Goal: Check status: Check status

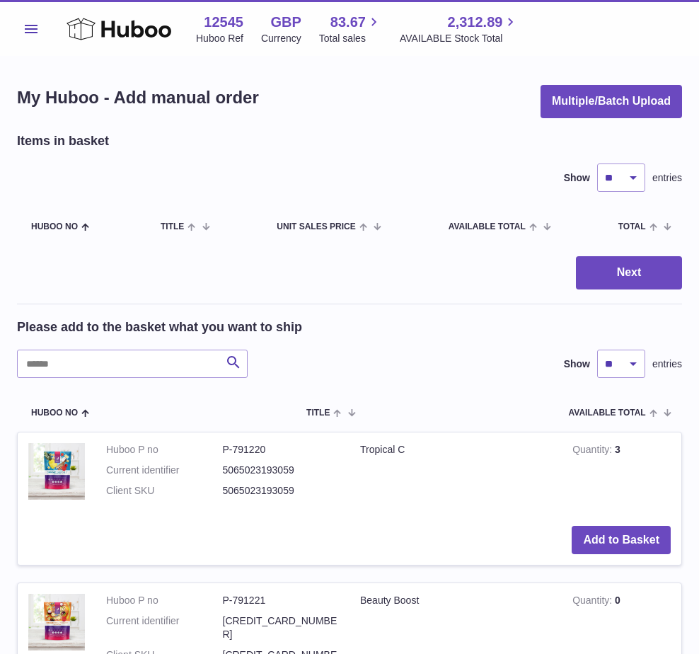
click at [26, 34] on button "Menu" at bounding box center [31, 29] width 28 height 28
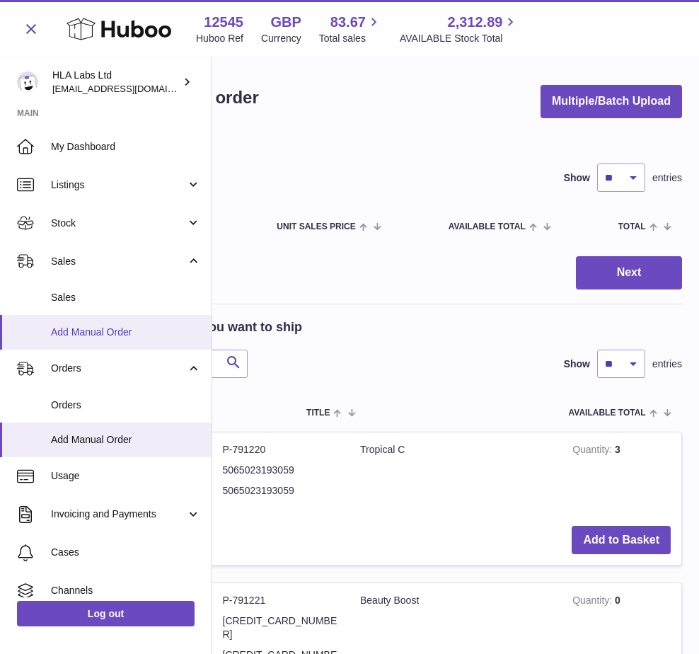
click at [96, 337] on span "Add Manual Order" at bounding box center [126, 332] width 150 height 13
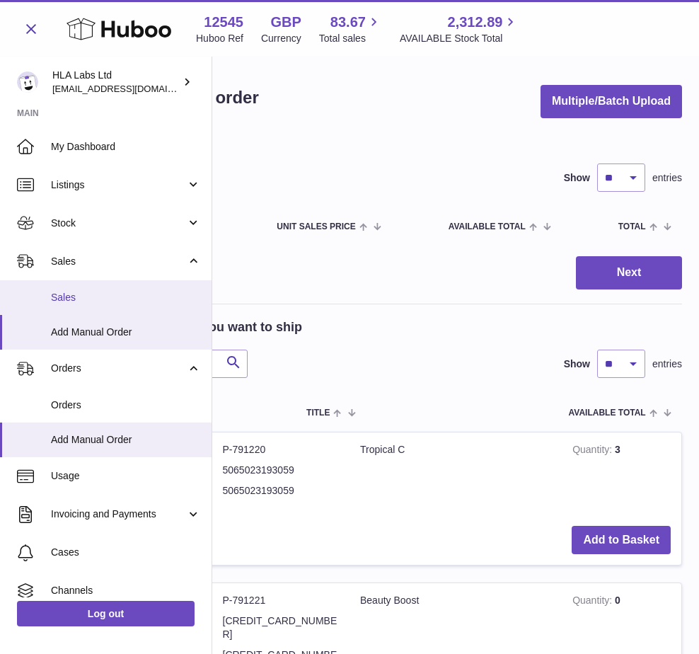
click at [71, 294] on span "Sales" at bounding box center [126, 297] width 150 height 13
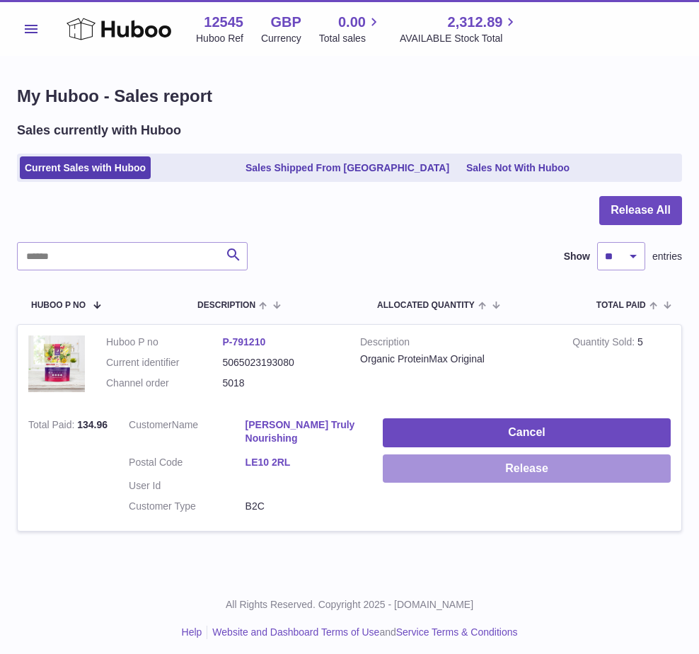
click at [510, 466] on button "Release" at bounding box center [527, 468] width 288 height 29
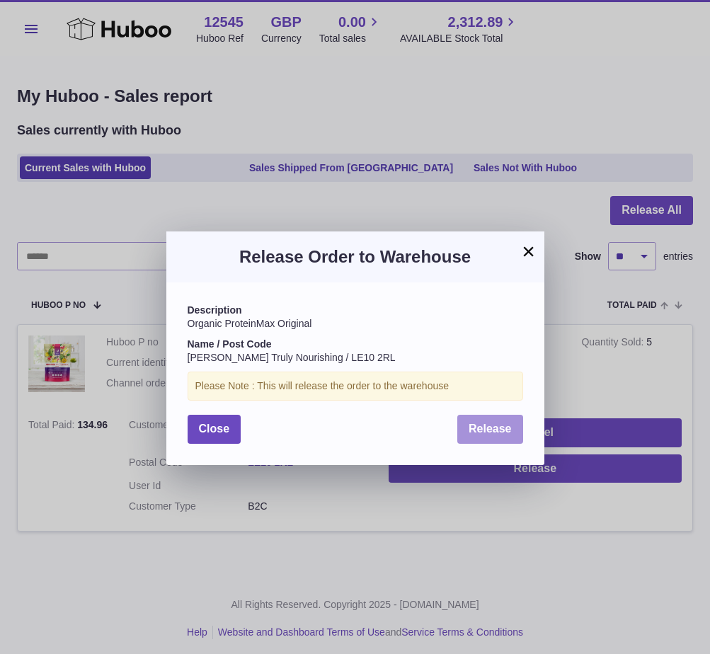
click at [491, 430] on span "Release" at bounding box center [490, 429] width 43 height 12
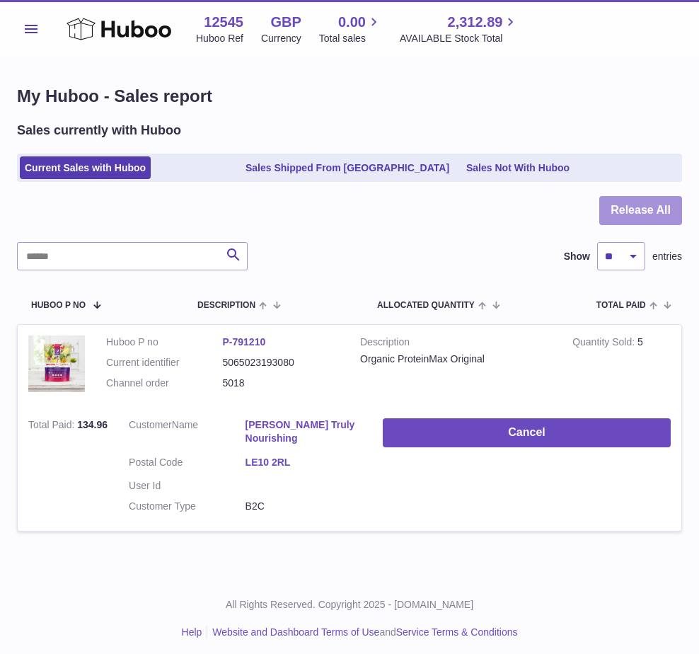
click at [636, 207] on button "Release All" at bounding box center [641, 210] width 83 height 29
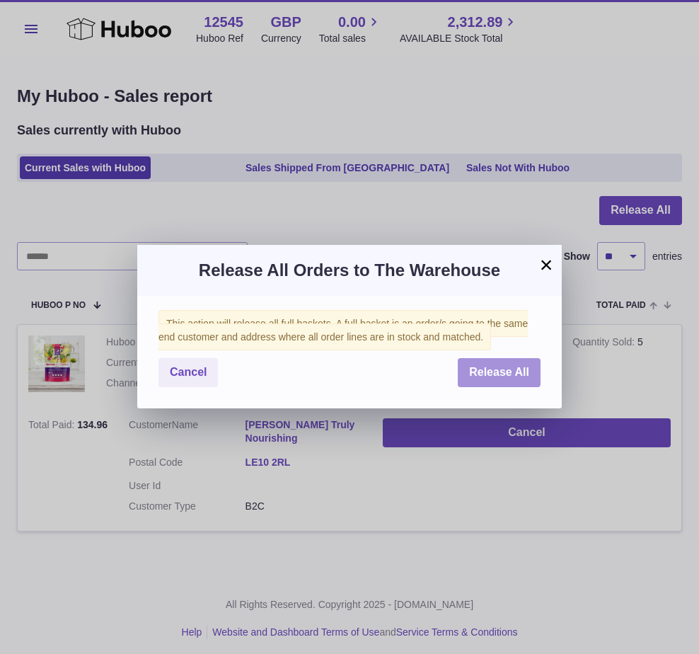
click at [480, 367] on span "Release All" at bounding box center [499, 372] width 60 height 12
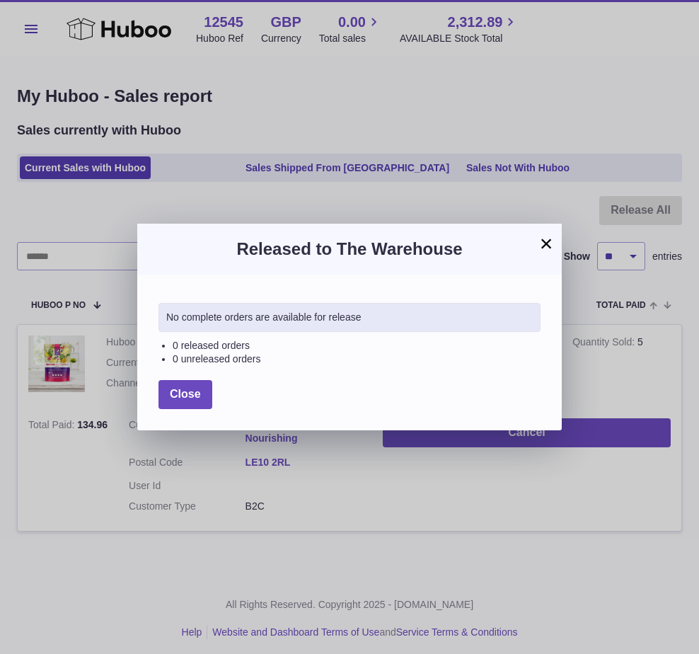
click at [550, 245] on button "×" at bounding box center [546, 243] width 17 height 17
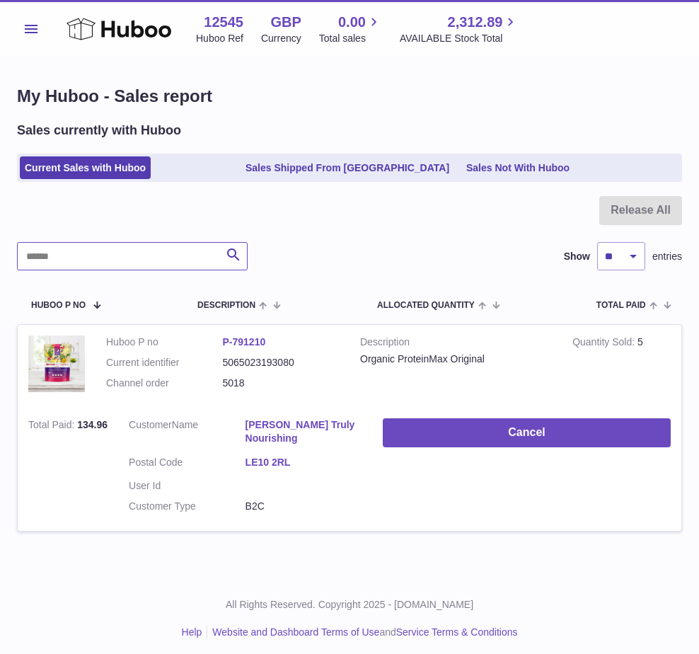
click at [169, 256] on input "text" at bounding box center [132, 256] width 231 height 28
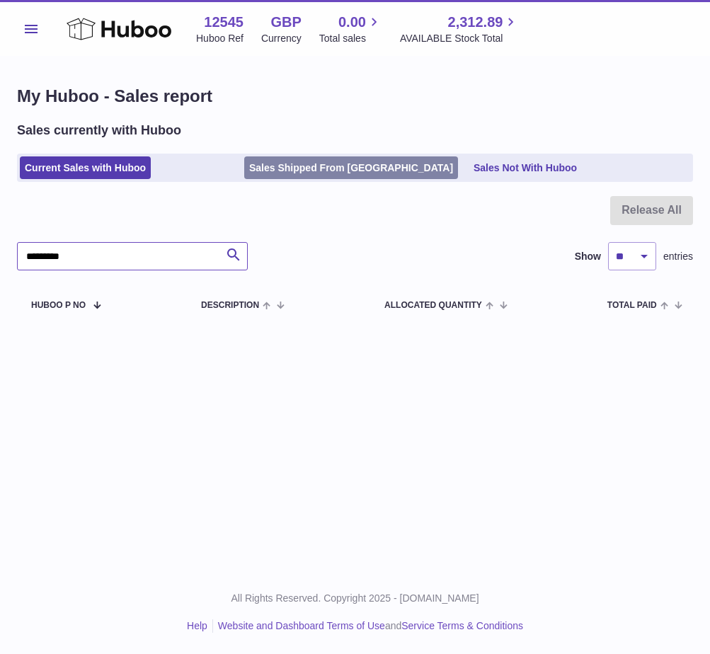
type input "*********"
click at [285, 159] on link "Sales Shipped From Huboo" at bounding box center [351, 167] width 214 height 23
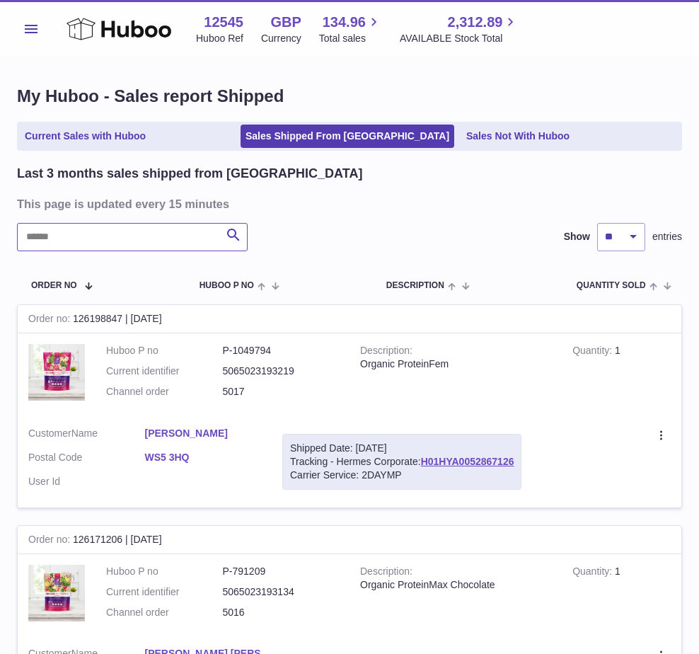
click at [129, 248] on input "text" at bounding box center [132, 237] width 231 height 28
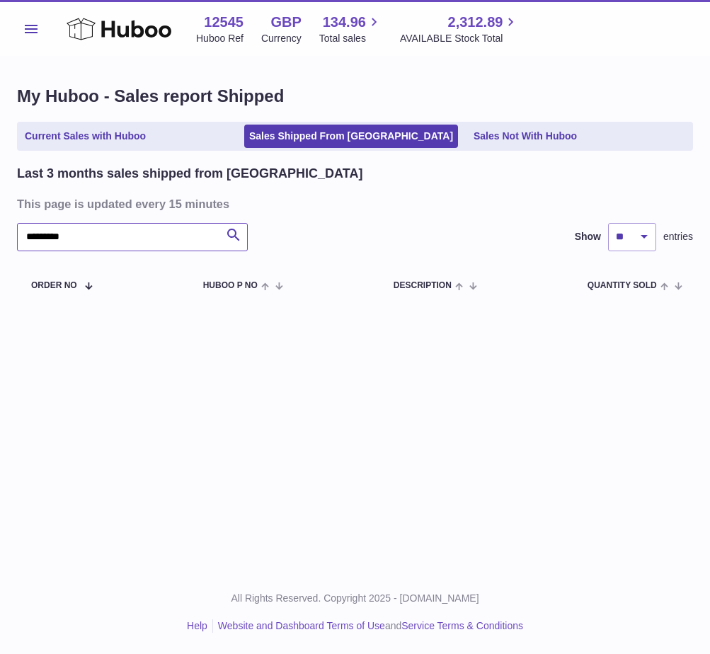
drag, startPoint x: 40, startPoint y: 239, endPoint x: 4, endPoint y: 246, distance: 36.8
click at [4, 246] on div "My Huboo - Sales report Shipped Current Sales with Huboo Sales Shipped From Hub…" at bounding box center [355, 195] width 710 height 276
drag, startPoint x: 41, startPoint y: 234, endPoint x: 97, endPoint y: 229, distance: 56.2
click at [97, 229] on input "*********" at bounding box center [132, 237] width 231 height 28
type input "*"
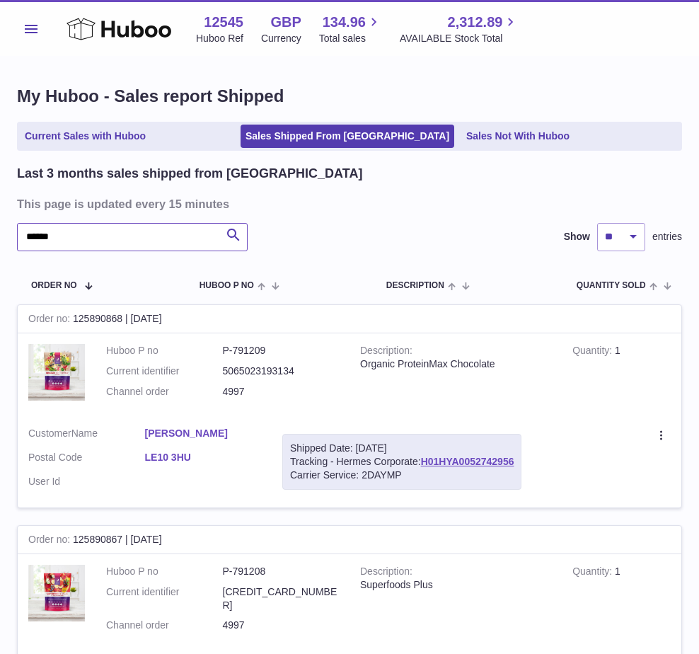
type input "******"
